Goal: Task Accomplishment & Management: Use online tool/utility

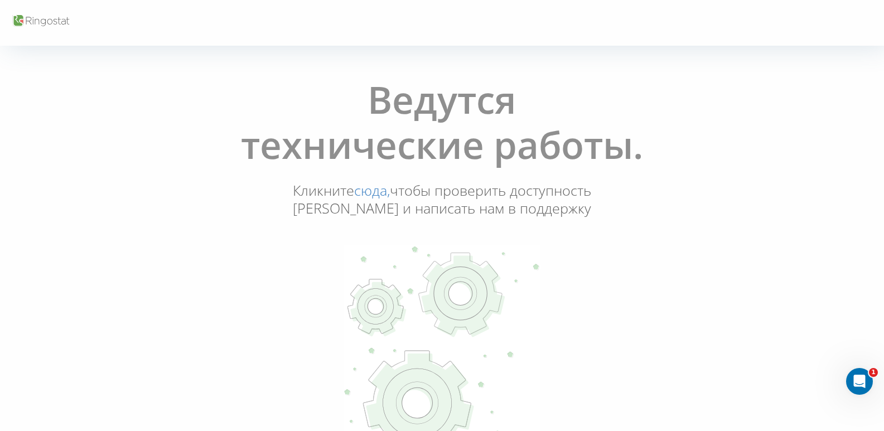
click at [390, 192] on link "сюда," at bounding box center [372, 190] width 36 height 19
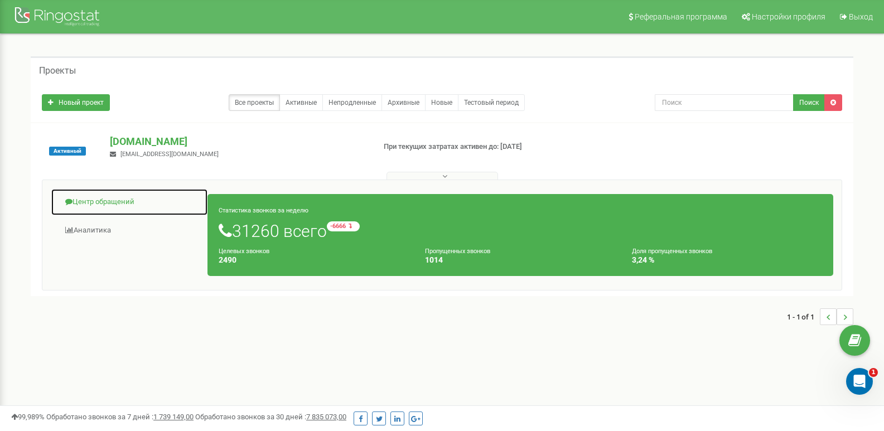
click at [128, 200] on link "Центр обращений" at bounding box center [129, 201] width 157 height 27
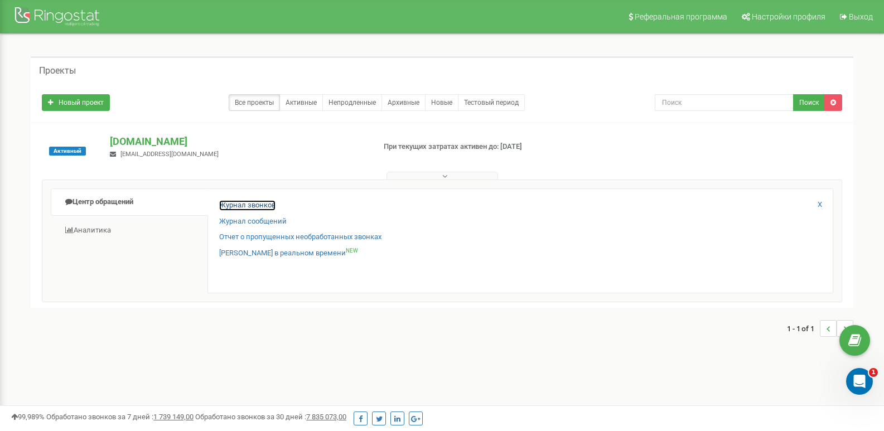
click at [236, 202] on link "Журнал звонков" at bounding box center [247, 205] width 56 height 11
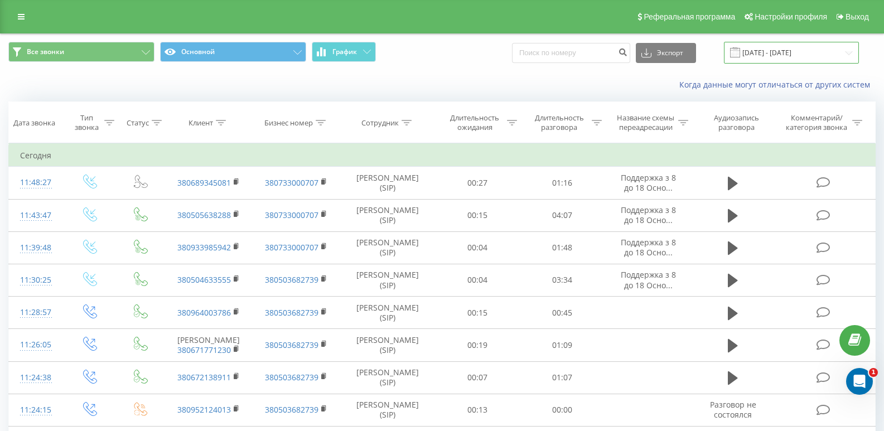
click at [791, 55] on input "19.08.2025 - 19.09.2025" at bounding box center [791, 53] width 135 height 22
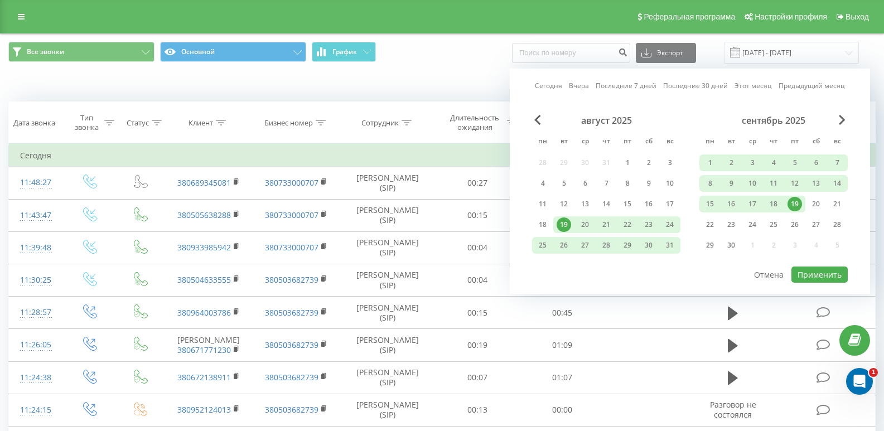
click at [798, 201] on div "19" at bounding box center [794, 204] width 14 height 14
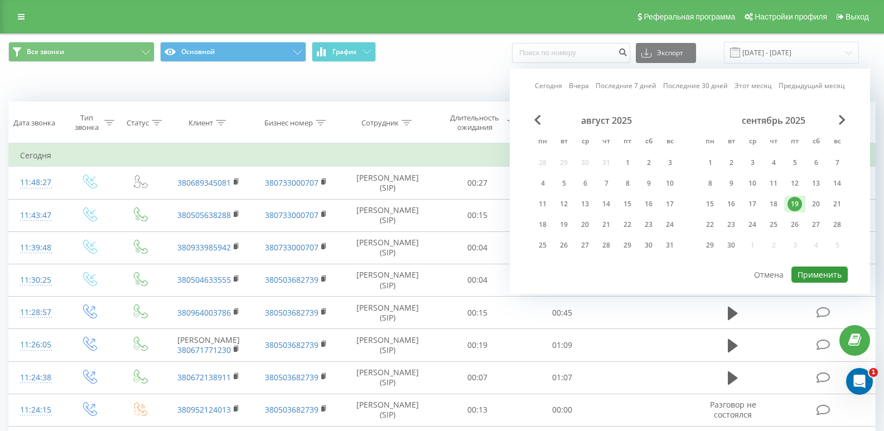
drag, startPoint x: 807, startPoint y: 280, endPoint x: 812, endPoint y: 277, distance: 6.0
click at [807, 279] on button "Применить" at bounding box center [819, 275] width 56 height 16
type input "19.09.2025 - 19.09.2025"
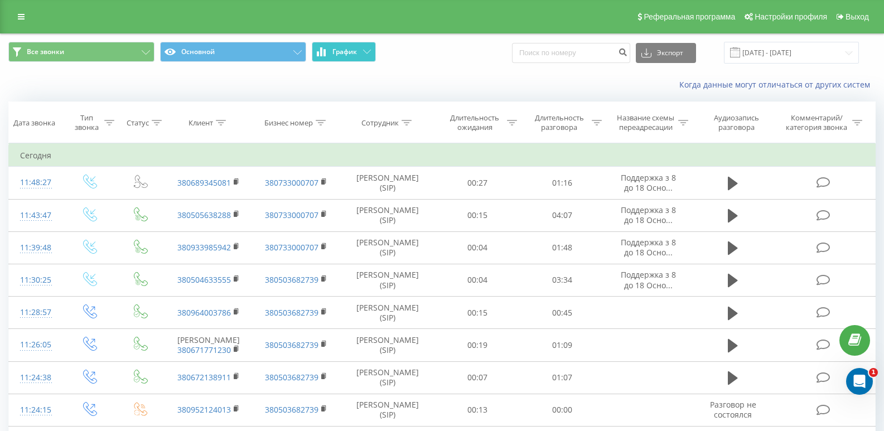
click at [359, 56] on button "График" at bounding box center [344, 52] width 64 height 20
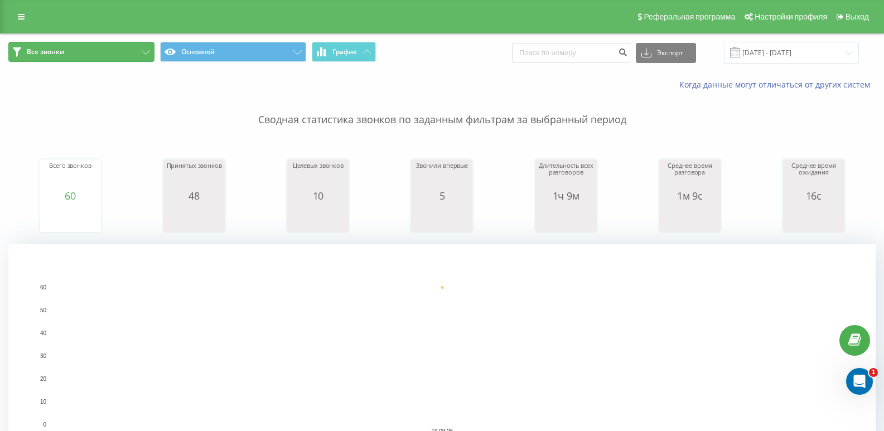
click at [128, 49] on button "Все звонки" at bounding box center [81, 52] width 146 height 20
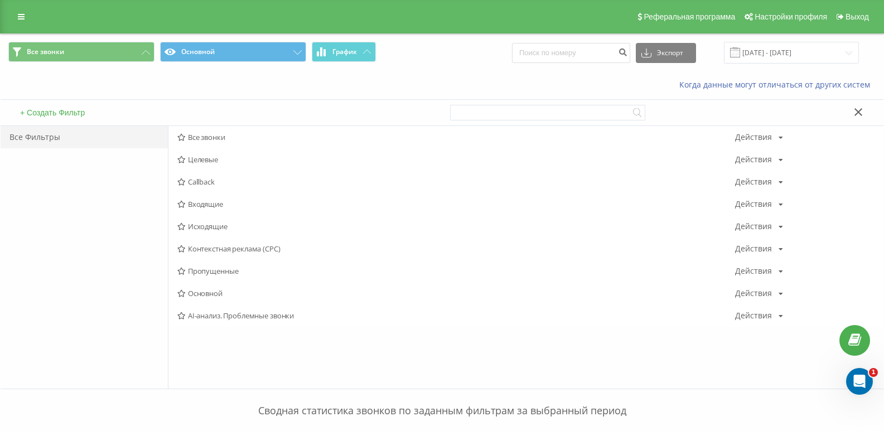
click at [204, 206] on span "Входящие" at bounding box center [456, 204] width 558 height 8
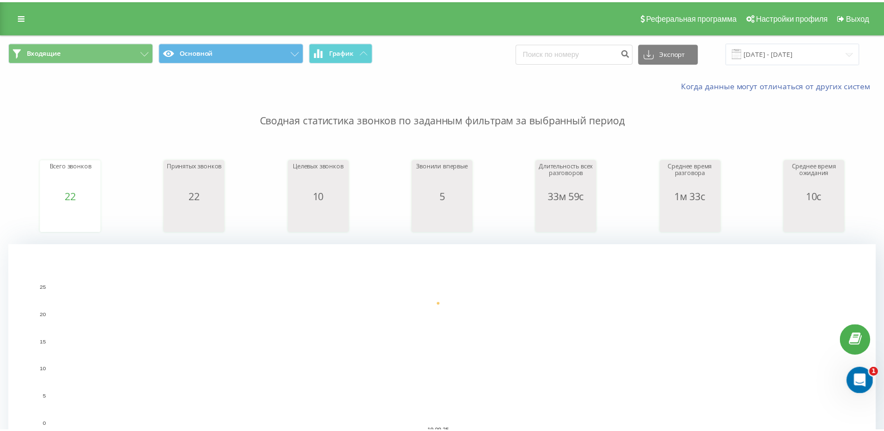
scroll to position [279, 0]
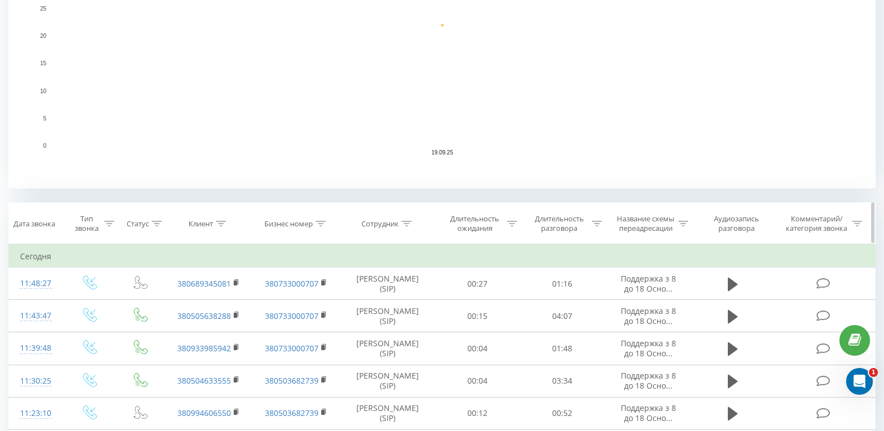
click at [592, 218] on div "Длительность разговора" at bounding box center [566, 223] width 72 height 19
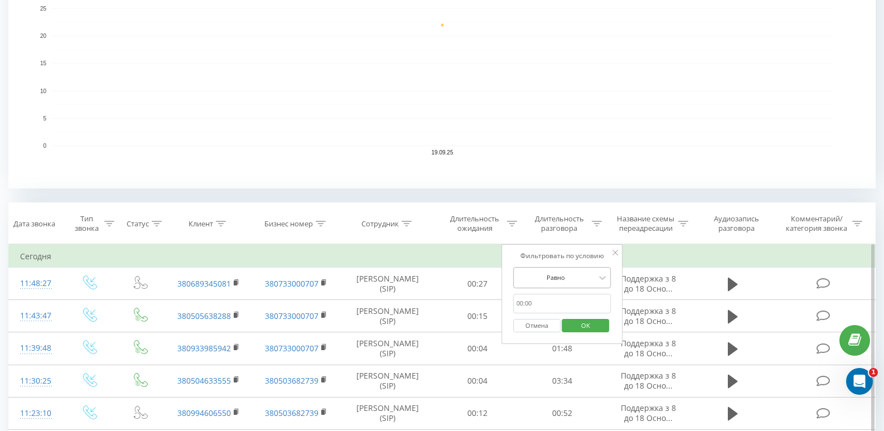
click at [579, 277] on div at bounding box center [555, 277] width 79 height 11
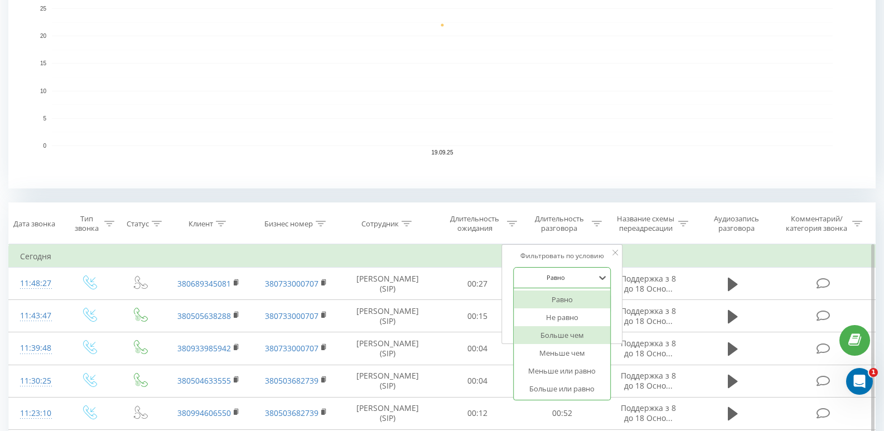
click at [569, 332] on div "Больше чем" at bounding box center [562, 335] width 97 height 18
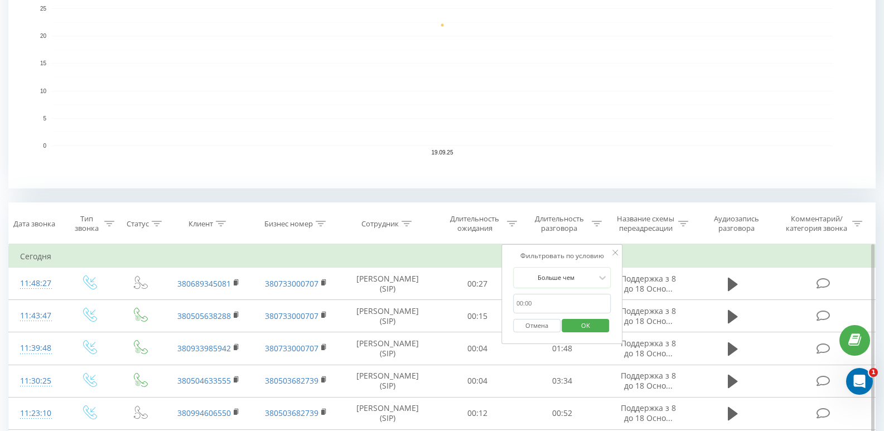
click at [549, 302] on input "text" at bounding box center [562, 304] width 98 height 20
type input "20"
click at [585, 318] on span "OK" at bounding box center [585, 325] width 31 height 17
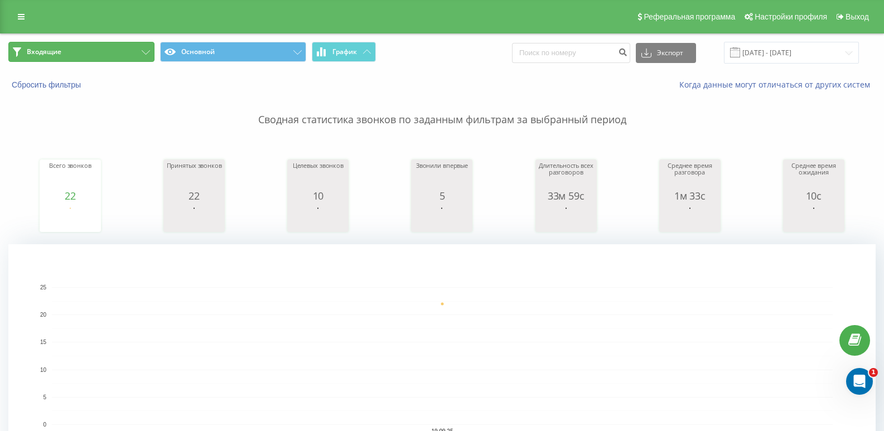
click at [129, 55] on button "Входящие" at bounding box center [81, 52] width 146 height 20
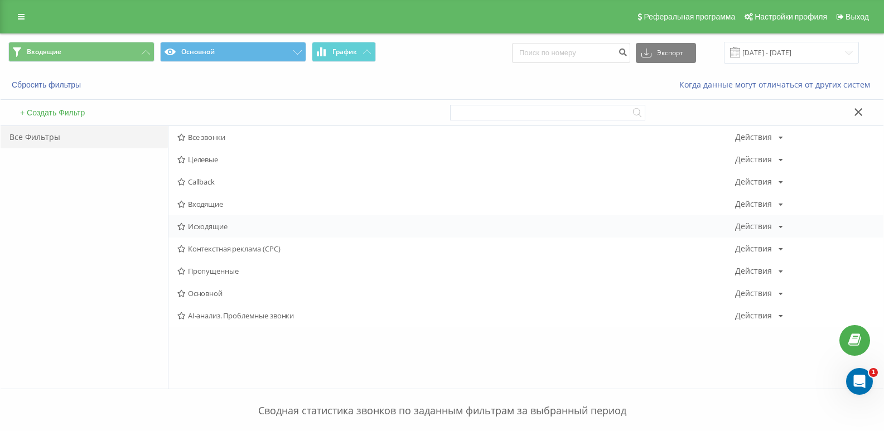
click at [207, 226] on span "Исходящие" at bounding box center [456, 226] width 558 height 8
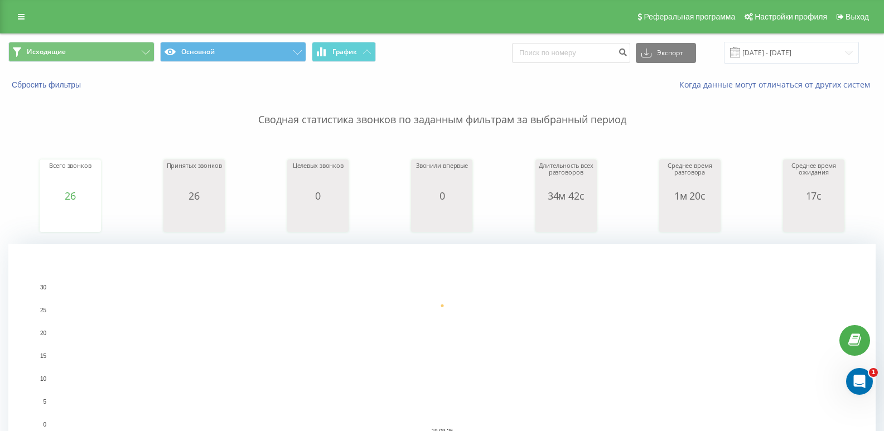
click at [130, 68] on div "Исходящие Основной График Экспорт .csv .xls .xlsx 19.09.2025 - 19.09.2025" at bounding box center [442, 52] width 883 height 37
click at [128, 57] on button "Исходящие" at bounding box center [81, 52] width 146 height 20
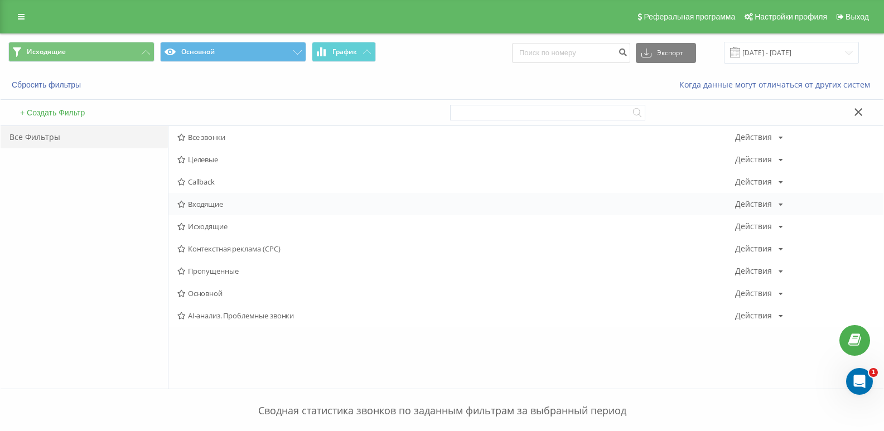
click at [202, 206] on span "Входящие" at bounding box center [456, 204] width 558 height 8
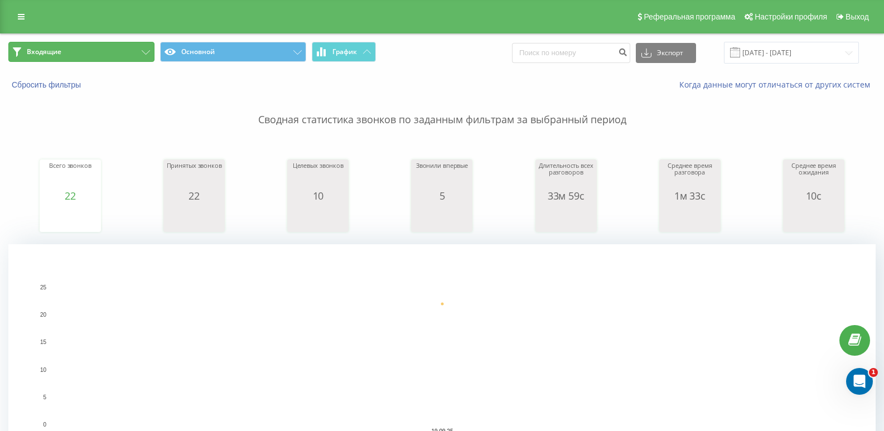
click at [123, 47] on button "Входящие" at bounding box center [81, 52] width 146 height 20
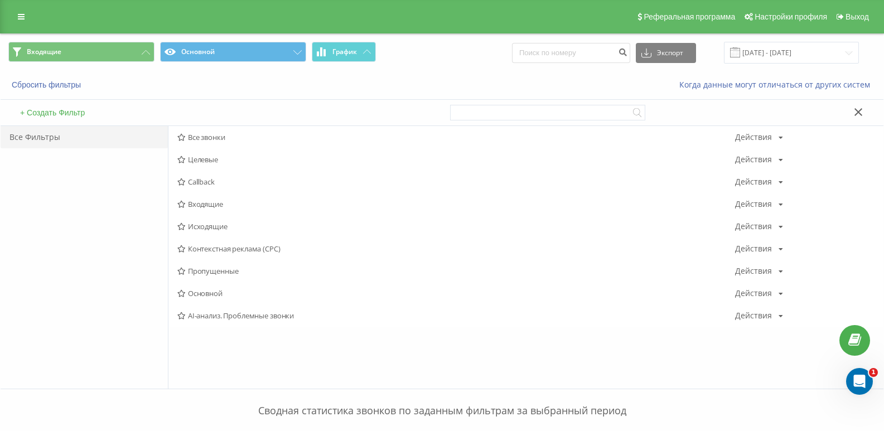
click at [200, 203] on span "Входящие" at bounding box center [456, 204] width 558 height 8
